Goal: Task Accomplishment & Management: Use online tool/utility

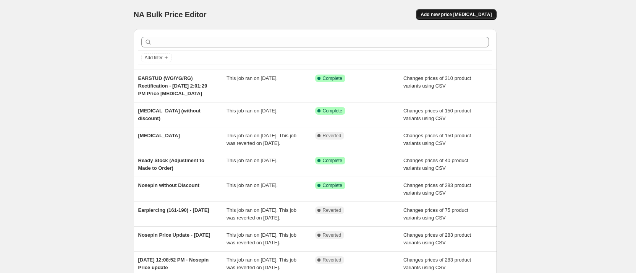
click at [440, 13] on button "Add new price [MEDICAL_DATA]" at bounding box center [456, 14] width 80 height 11
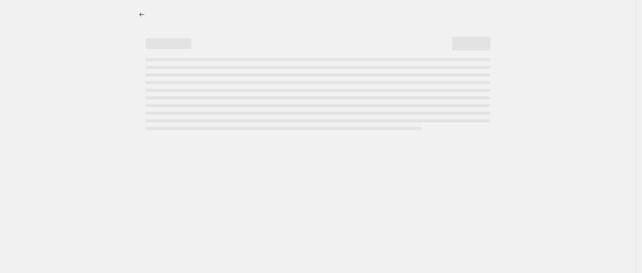
select select "percentage"
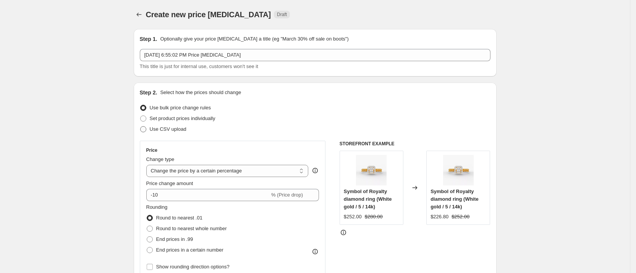
click at [153, 126] on span "Use CSV upload" at bounding box center [168, 129] width 37 height 6
click at [141, 126] on input "Use CSV upload" at bounding box center [140, 126] width 0 height 0
radio input "true"
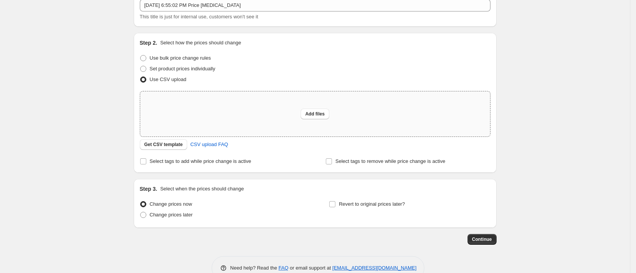
scroll to position [68, 0]
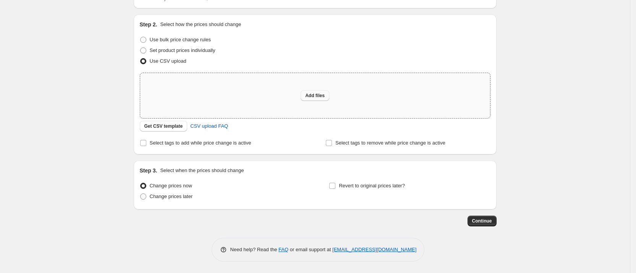
click at [308, 98] on button "Add files" at bounding box center [315, 95] width 29 height 11
type input "C:\fakepath\Chain (upload).xlsx"
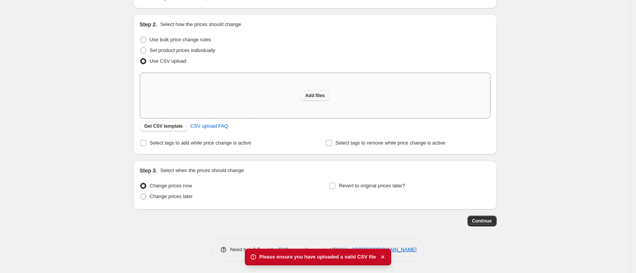
click at [313, 91] on button "Add files" at bounding box center [315, 95] width 29 height 11
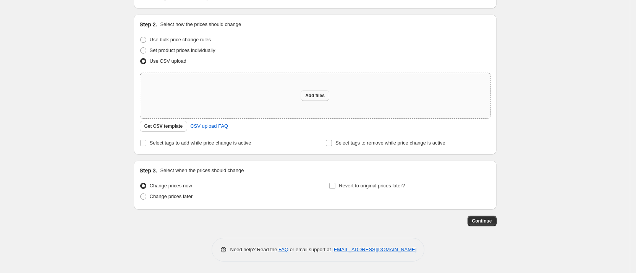
type input "C:\fakepath\Ring (Bulk Price Editor).csv"
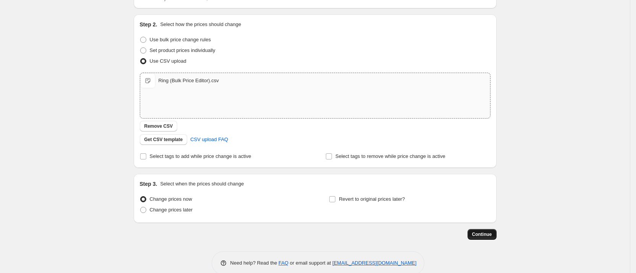
click at [480, 237] on span "Continue" at bounding box center [482, 234] width 20 height 6
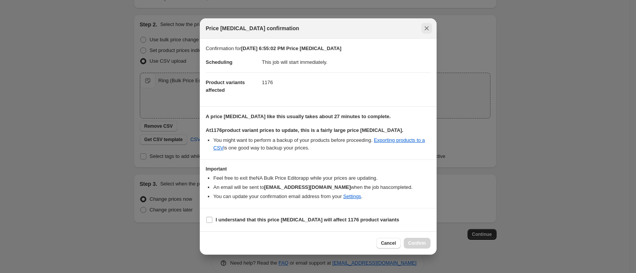
click at [425, 27] on icon "Close" at bounding box center [427, 28] width 8 height 8
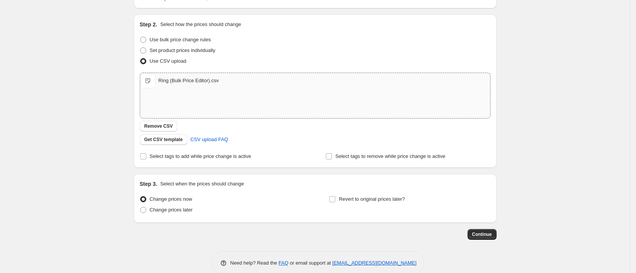
scroll to position [0, 0]
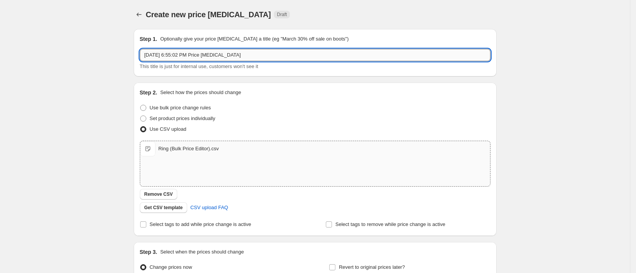
click at [193, 53] on input "[DATE] 6:55:02 PM Price [MEDICAL_DATA]" at bounding box center [315, 55] width 351 height 12
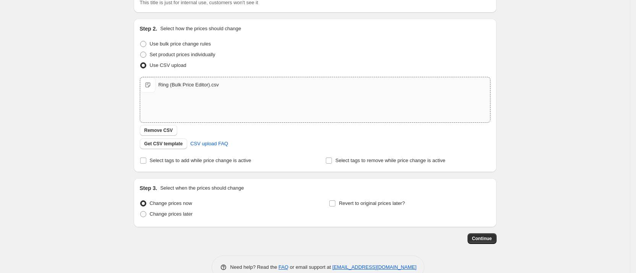
scroll to position [81, 0]
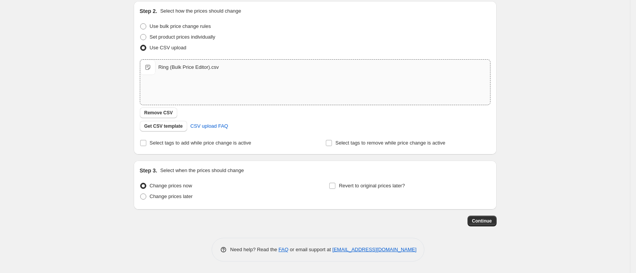
type input "[DATE] 6:55:02 PM [DATE] Campaign - Rings"
click at [200, 68] on div "Ring (Bulk Price Editor).csv" at bounding box center [189, 67] width 60 height 8
click at [154, 112] on span "Remove CSV" at bounding box center [158, 113] width 29 height 6
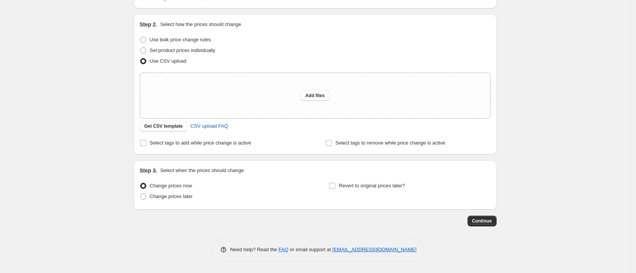
scroll to position [68, 0]
click at [311, 94] on span "Add files" at bounding box center [314, 96] width 19 height 6
type input "C:\fakepath\Earstuds (Bulk Price Editor).csv"
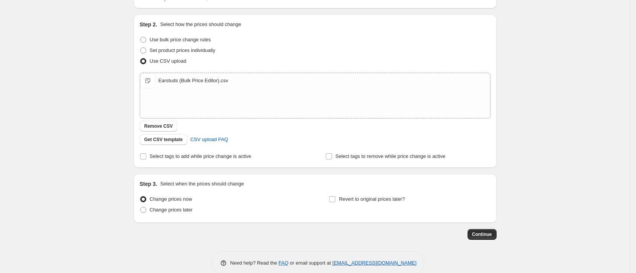
scroll to position [0, 0]
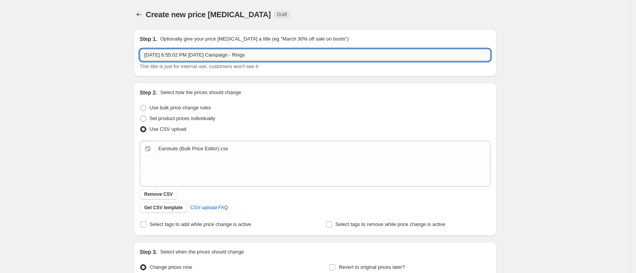
click at [275, 52] on input "[DATE] 6:55:02 PM [DATE] Campaign - Rings" at bounding box center [315, 55] width 351 height 12
type input "[DATE] 6:55:02 PM [DATE] Campaign - Earrings"
click at [33, 121] on div "Create new price [MEDICAL_DATA]. This page is ready Create new price [MEDICAL_D…" at bounding box center [315, 177] width 630 height 354
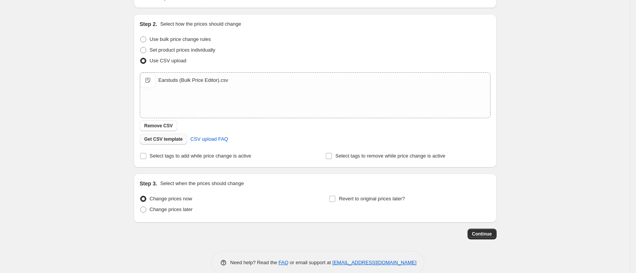
scroll to position [81, 0]
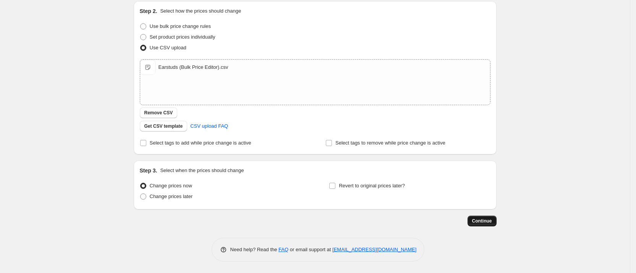
click at [483, 218] on span "Continue" at bounding box center [482, 221] width 20 height 6
click at [143, 116] on button "Remove CSV" at bounding box center [159, 112] width 38 height 11
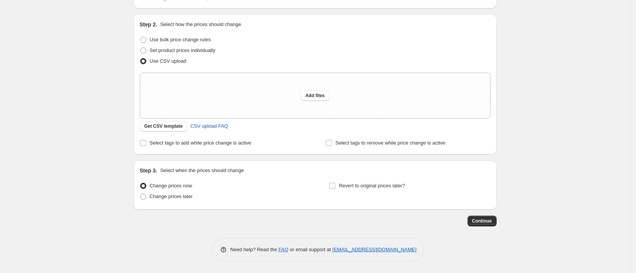
scroll to position [68, 0]
click at [313, 96] on span "Add files" at bounding box center [314, 96] width 19 height 6
type input "C:\fakepath\Earstuds (Bulk Price Editor).csv"
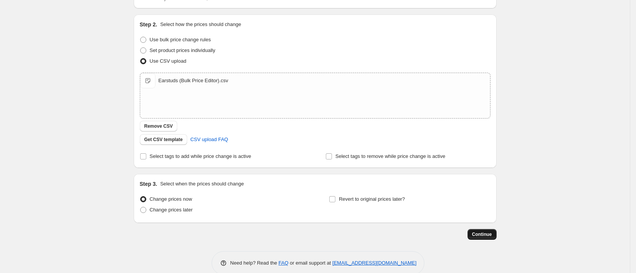
click at [489, 231] on span "Continue" at bounding box center [482, 234] width 20 height 6
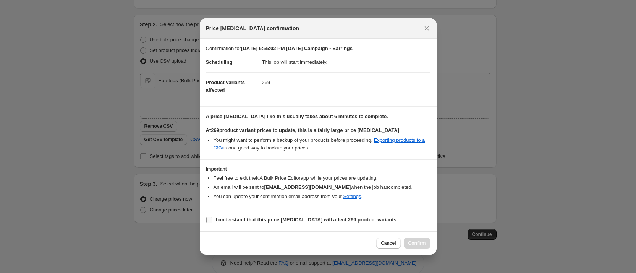
click at [211, 218] on input "I understand that this price [MEDICAL_DATA] will affect 269 product variants" at bounding box center [209, 220] width 6 height 6
checkbox input "true"
click at [424, 240] on span "Confirm" at bounding box center [418, 243] width 18 height 6
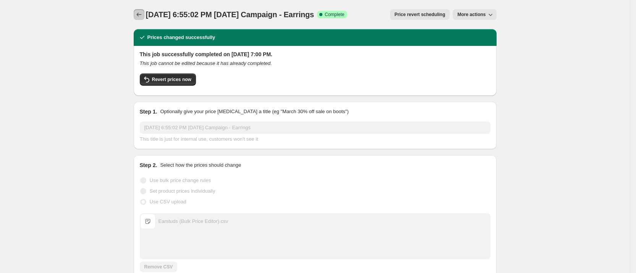
click at [141, 15] on icon "Price change jobs" at bounding box center [138, 15] width 5 height 4
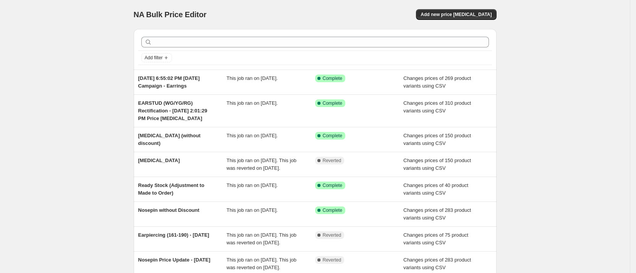
click at [110, 109] on div "NA Bulk Price Editor. This page is ready NA Bulk Price Editor Add new price [ME…" at bounding box center [315, 208] width 630 height 417
click at [459, 13] on span "Add new price [MEDICAL_DATA]" at bounding box center [456, 14] width 71 height 6
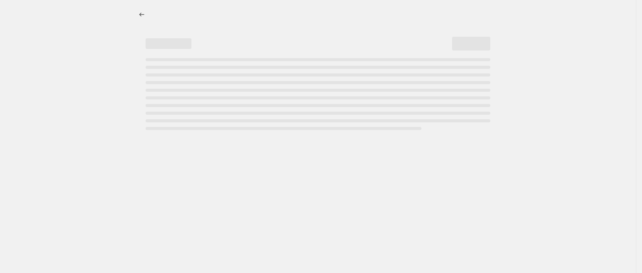
select select "percentage"
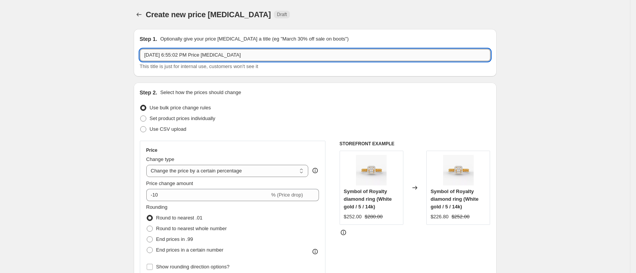
click at [259, 57] on input "[DATE] 6:55:02 PM Price [MEDICAL_DATA]" at bounding box center [315, 55] width 351 height 12
type input "[DATE] 6:55:02 PM [DATE] Campaign - Rings"
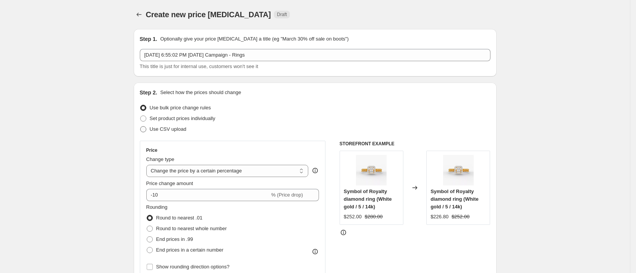
click at [171, 125] on span "Use CSV upload" at bounding box center [168, 129] width 37 height 8
click at [141, 126] on input "Use CSV upload" at bounding box center [140, 126] width 0 height 0
radio input "true"
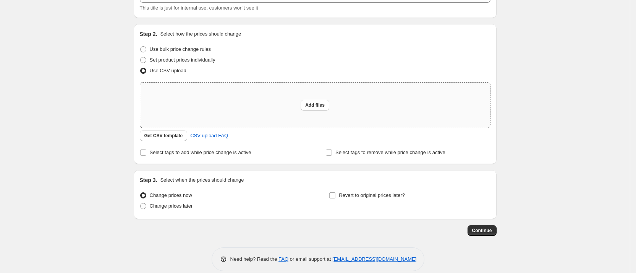
scroll to position [68, 0]
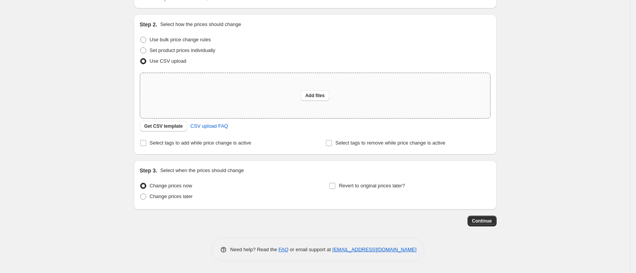
click at [291, 99] on div "Add files" at bounding box center [315, 95] width 350 height 45
type input "C:\fakepath\Ring (Bulk Price Editor).csv"
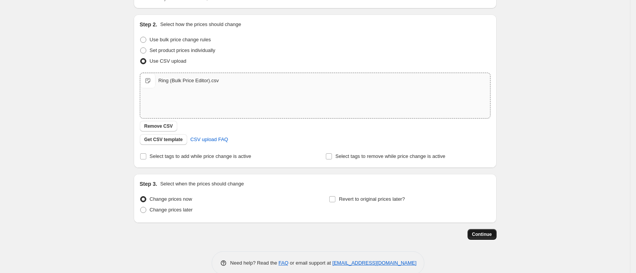
click at [490, 235] on span "Continue" at bounding box center [482, 234] width 20 height 6
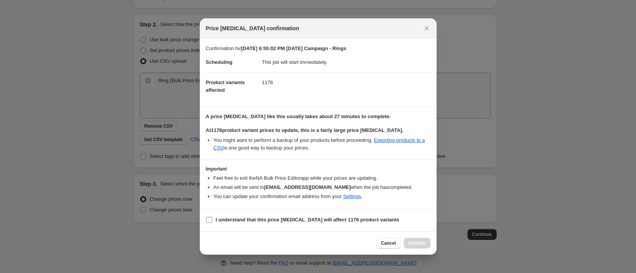
click at [351, 225] on label "I understand that this price [MEDICAL_DATA] will affect 1176 product variants" at bounding box center [303, 219] width 194 height 11
click at [213, 223] on input "I understand that this price [MEDICAL_DATA] will affect 1176 product variants" at bounding box center [209, 220] width 6 height 6
checkbox input "true"
click at [422, 245] on span "Confirm" at bounding box center [418, 243] width 18 height 6
